Goal: Navigation & Orientation: Find specific page/section

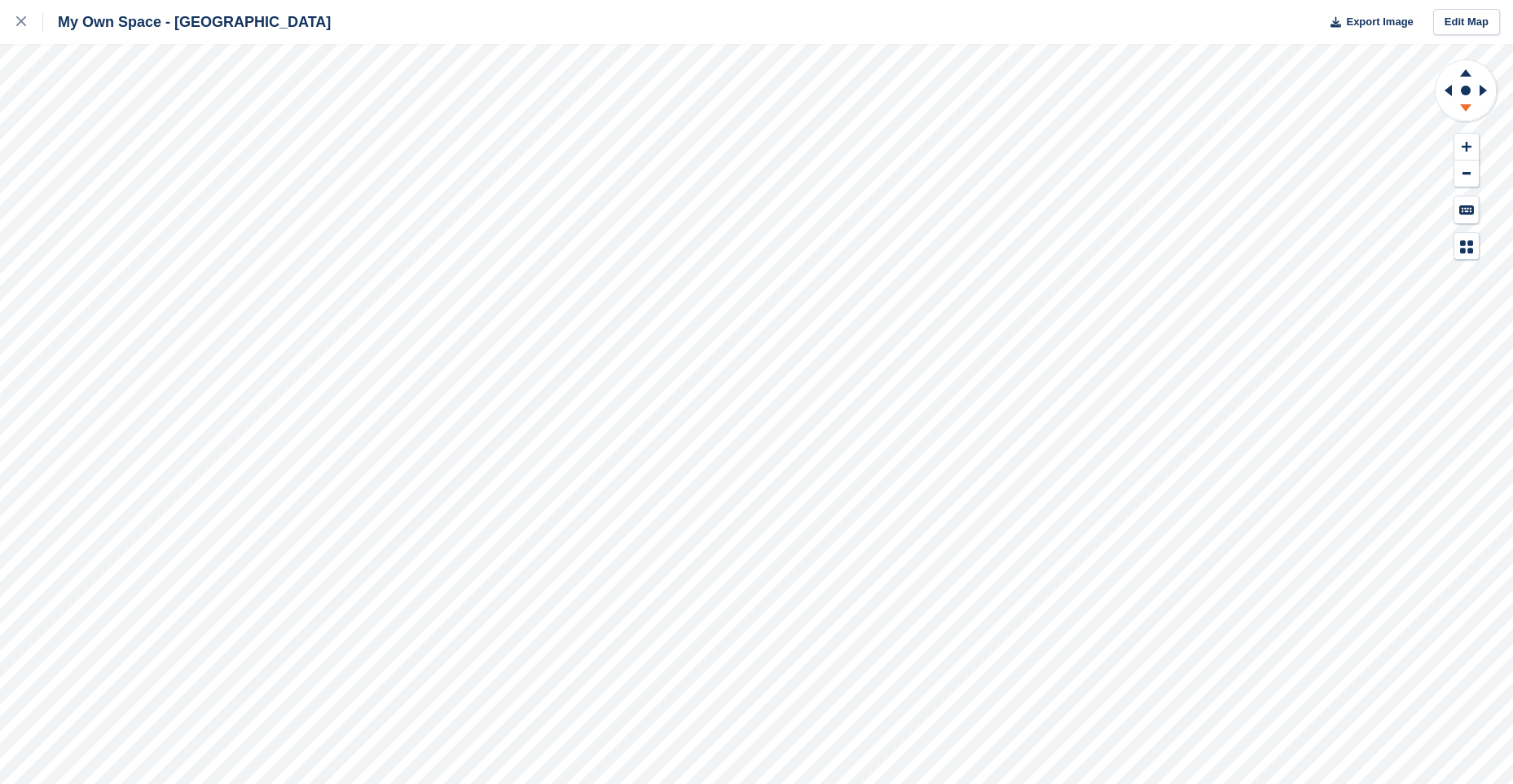
drag, startPoint x: 1459, startPoint y: 101, endPoint x: 1466, endPoint y: 71, distance: 30.8
click at [1461, 99] on icon at bounding box center [1466, 91] width 64 height 65
drag, startPoint x: 1465, startPoint y: 65, endPoint x: 1449, endPoint y: 75, distance: 18.9
click at [1465, 65] on icon at bounding box center [1465, 70] width 42 height 21
click at [1462, 110] on icon at bounding box center [1465, 110] width 42 height 21
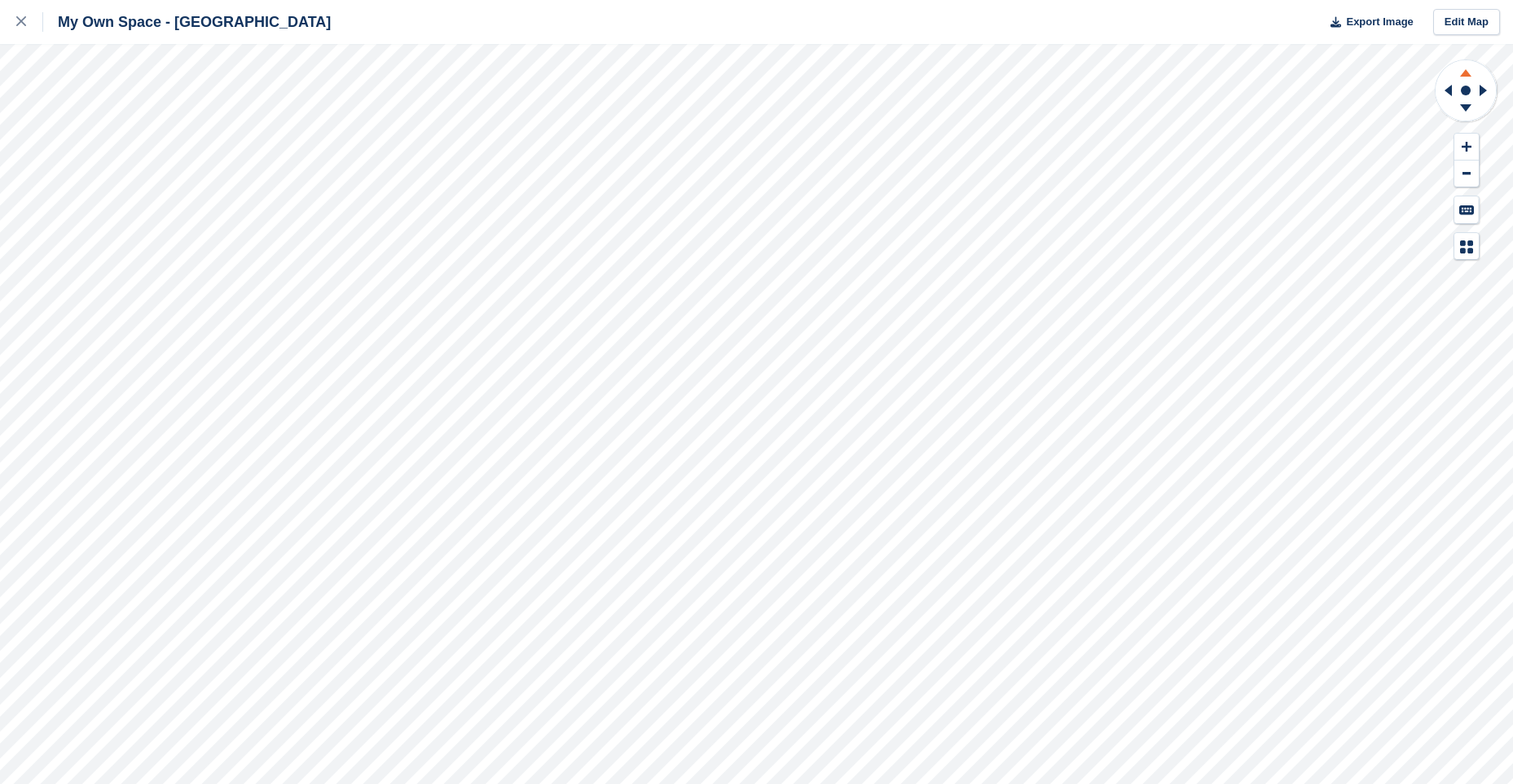
click at [1460, 72] on icon at bounding box center [1465, 70] width 42 height 21
drag, startPoint x: 1463, startPoint y: 69, endPoint x: 1464, endPoint y: 82, distance: 13.0
click at [1463, 70] on icon at bounding box center [1465, 70] width 42 height 21
click at [1468, 103] on icon at bounding box center [1465, 110] width 42 height 21
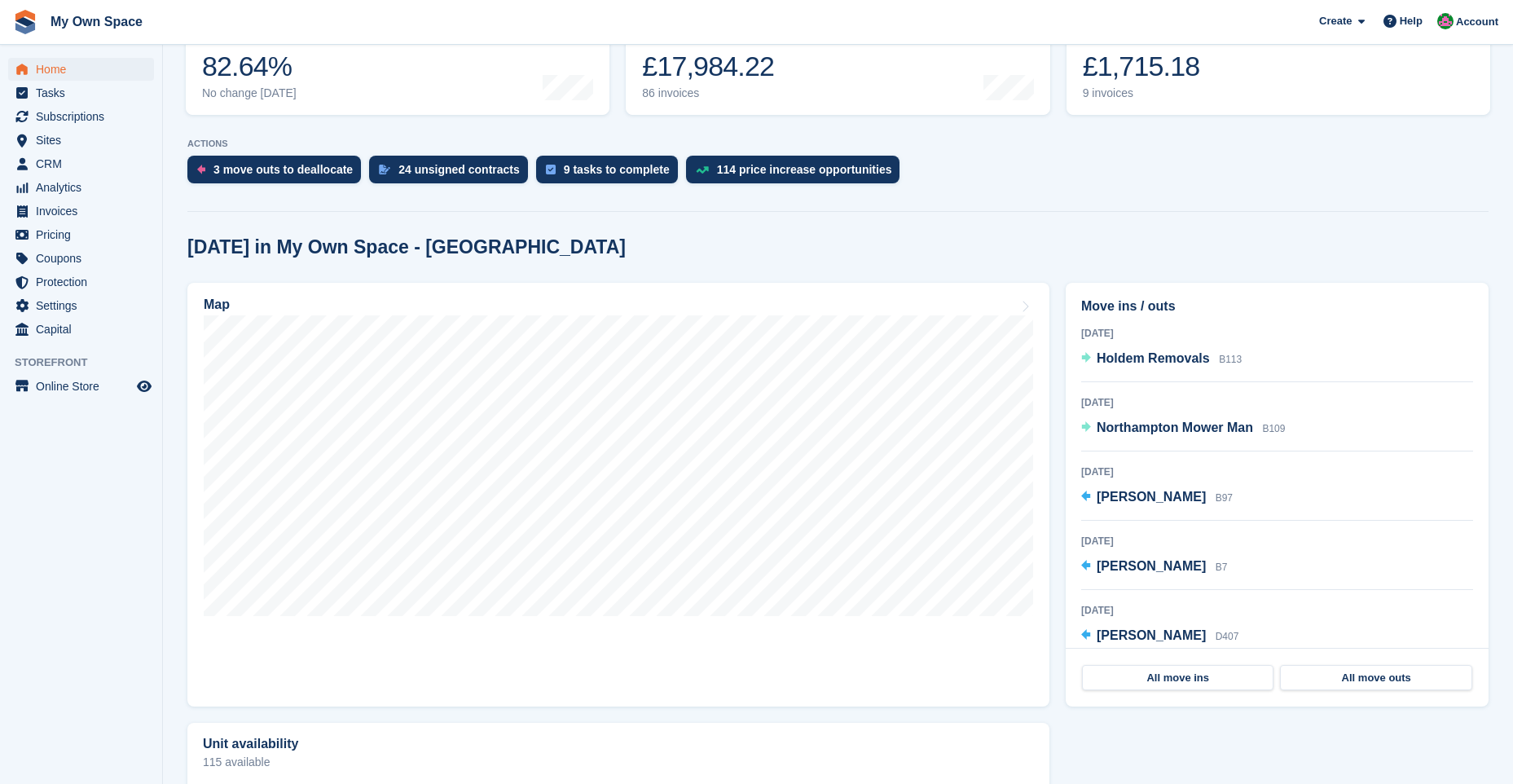
scroll to position [240, 0]
